Goal: Find specific page/section: Find specific page/section

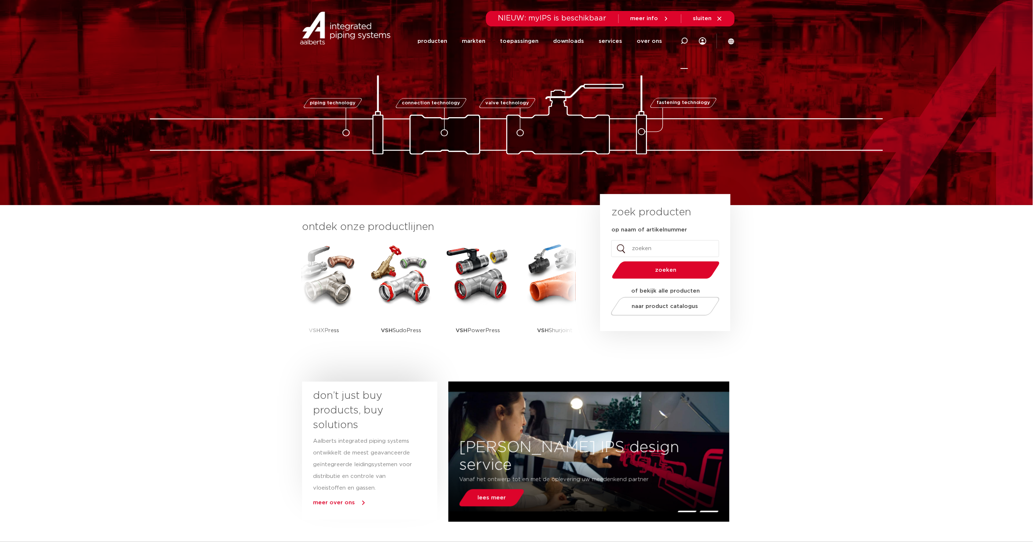
click at [682, 41] on icon at bounding box center [683, 40] width 7 height 7
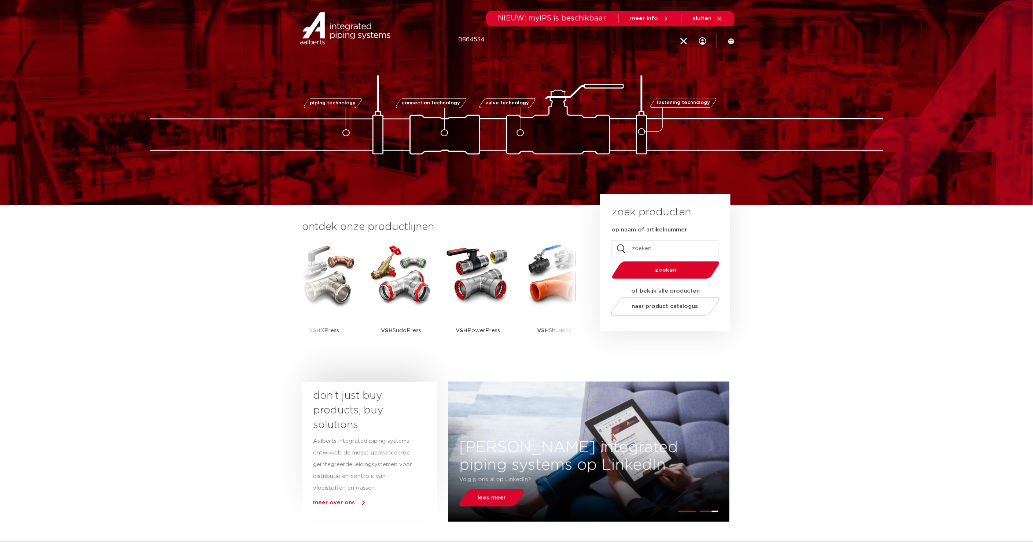
type input "0864534"
click button "Zoeken" at bounding box center [0, 0] width 0 height 0
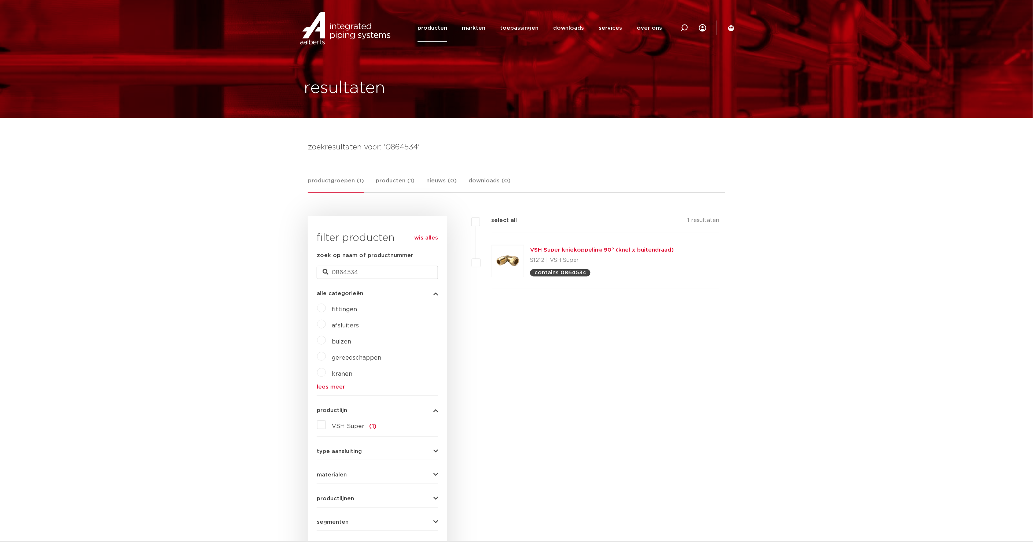
click at [623, 250] on link "VSH Super kniekoppeling 90° (knel x buitendraad)" at bounding box center [602, 249] width 144 height 5
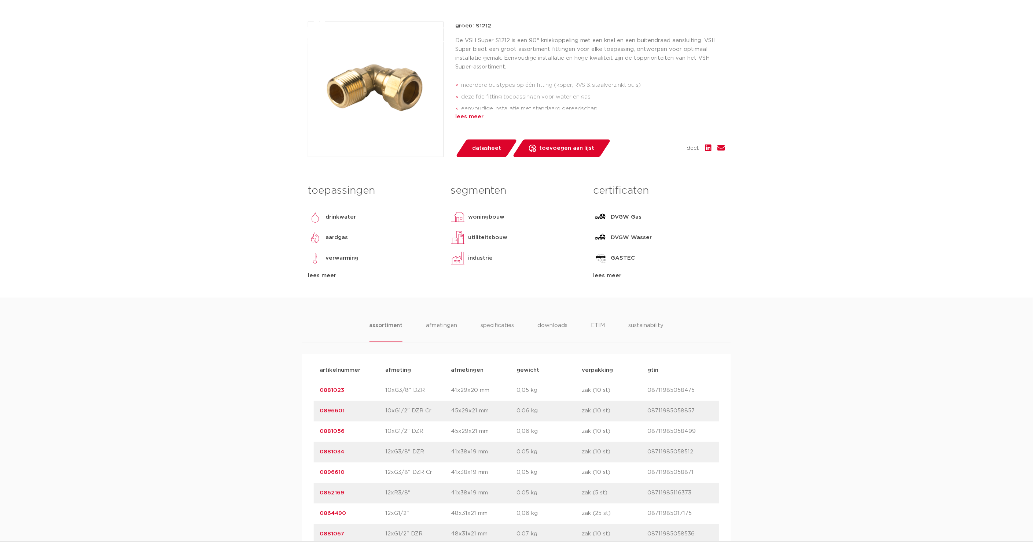
scroll to position [285, 0]
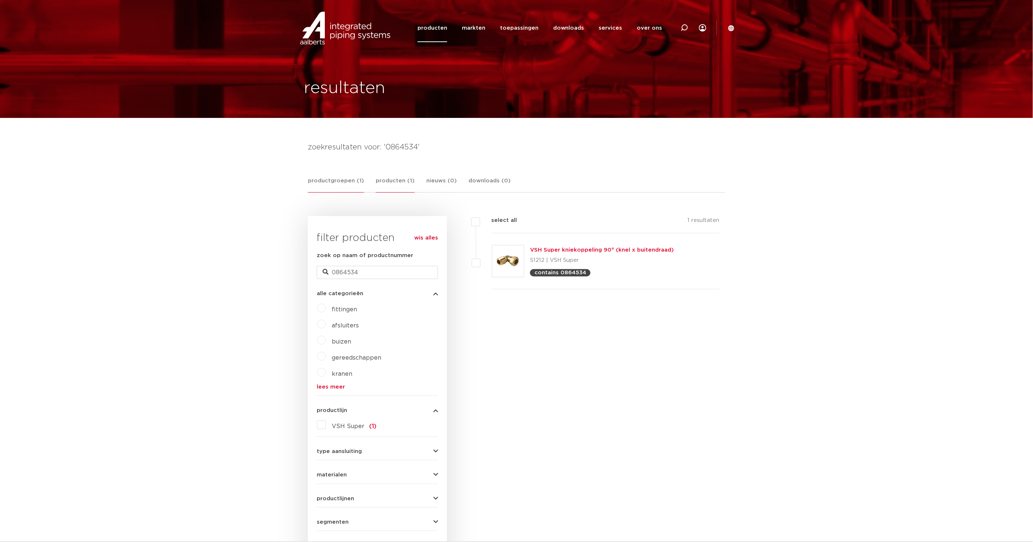
click at [399, 181] on link "producten (1)" at bounding box center [395, 185] width 39 height 16
click at [589, 273] on link "VSH Super kniekoppeling 90° FM 28xG3/4"" at bounding box center [591, 272] width 123 height 5
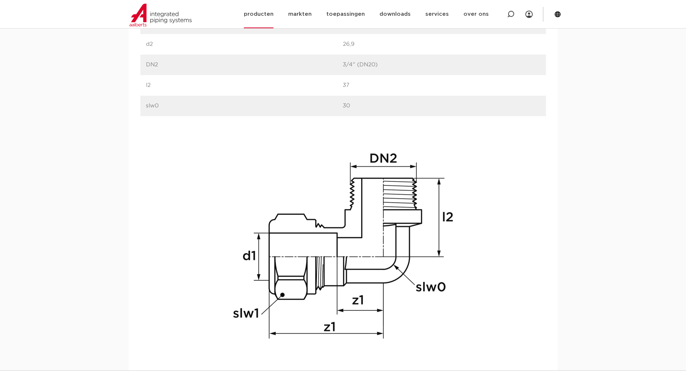
scroll to position [570, 0]
